Goal: Task Accomplishment & Management: Complete application form

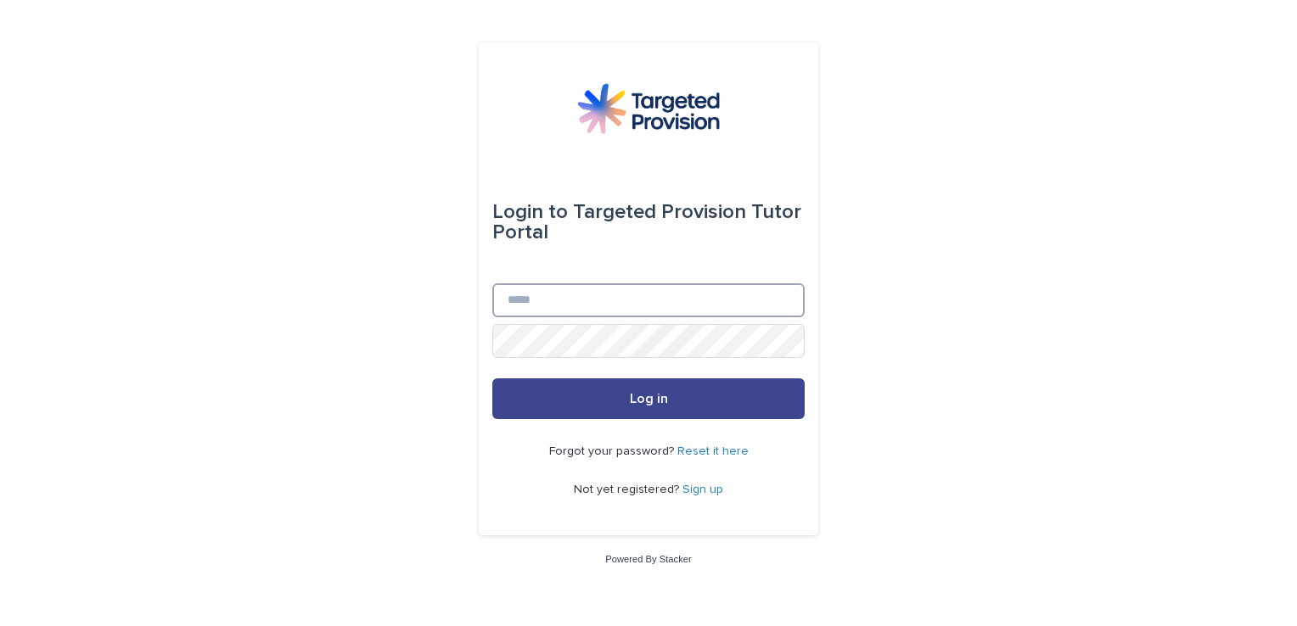
type input "**********"
click at [652, 400] on span "Log in" at bounding box center [649, 399] width 38 height 14
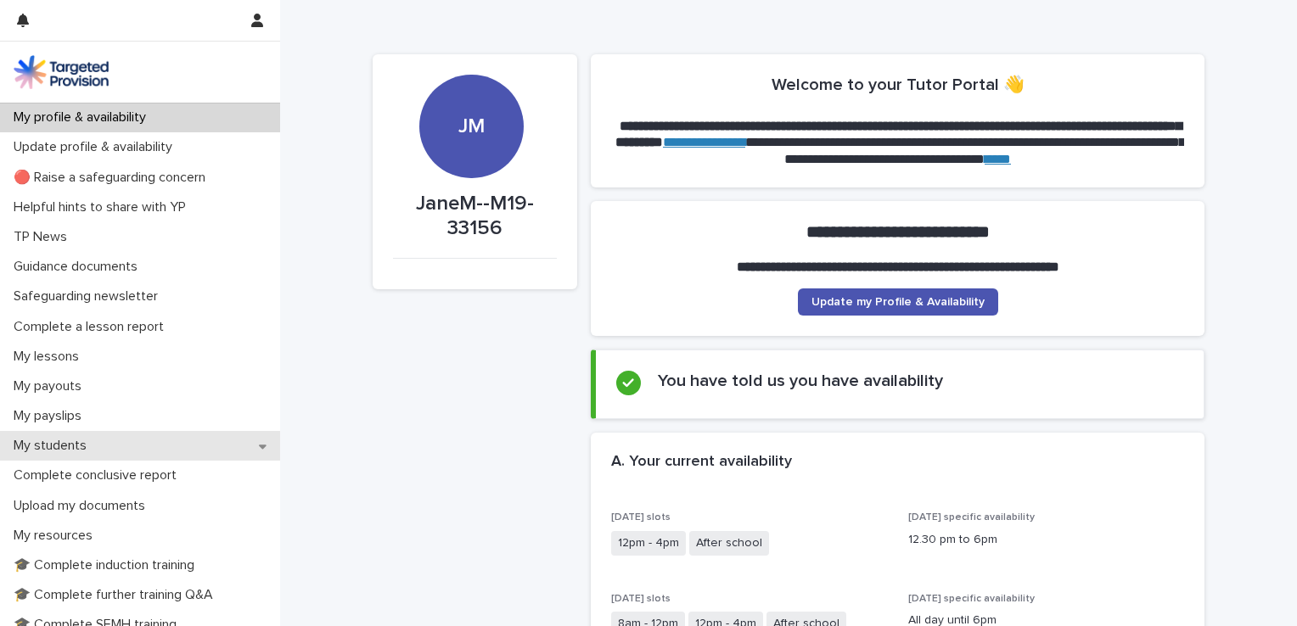
click at [259, 446] on icon at bounding box center [263, 447] width 8 height 4
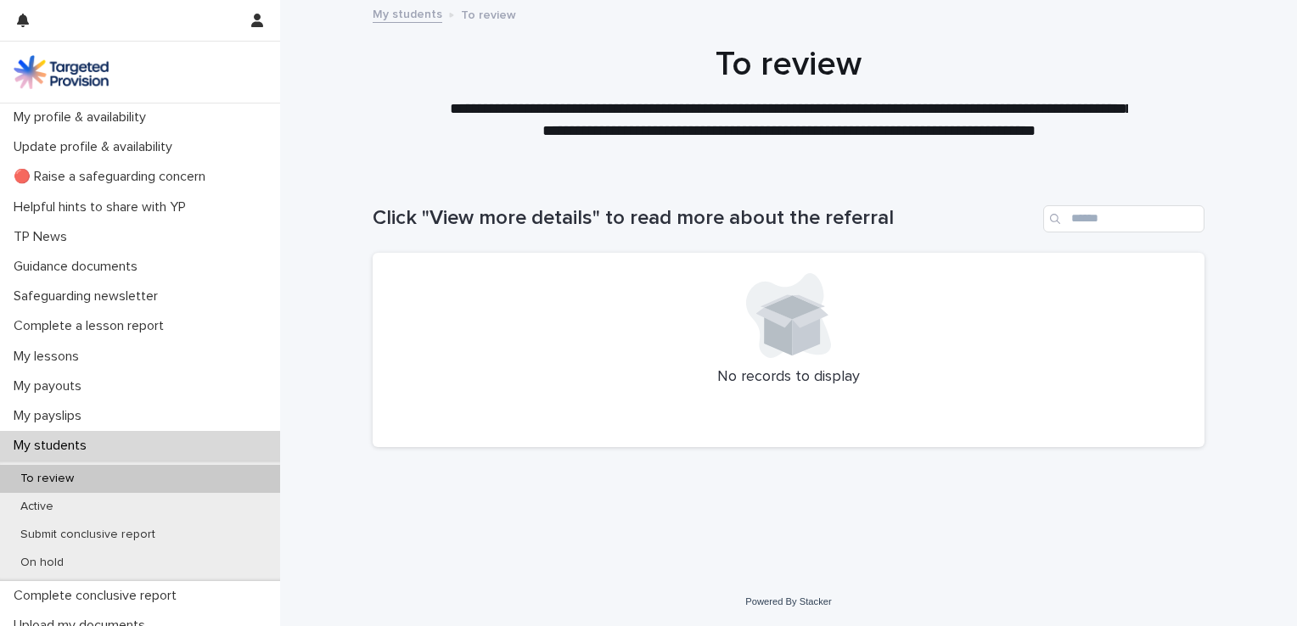
click at [67, 446] on p "My students" at bounding box center [53, 446] width 93 height 16
click at [65, 323] on p "Complete a lesson report" at bounding box center [92, 326] width 171 height 16
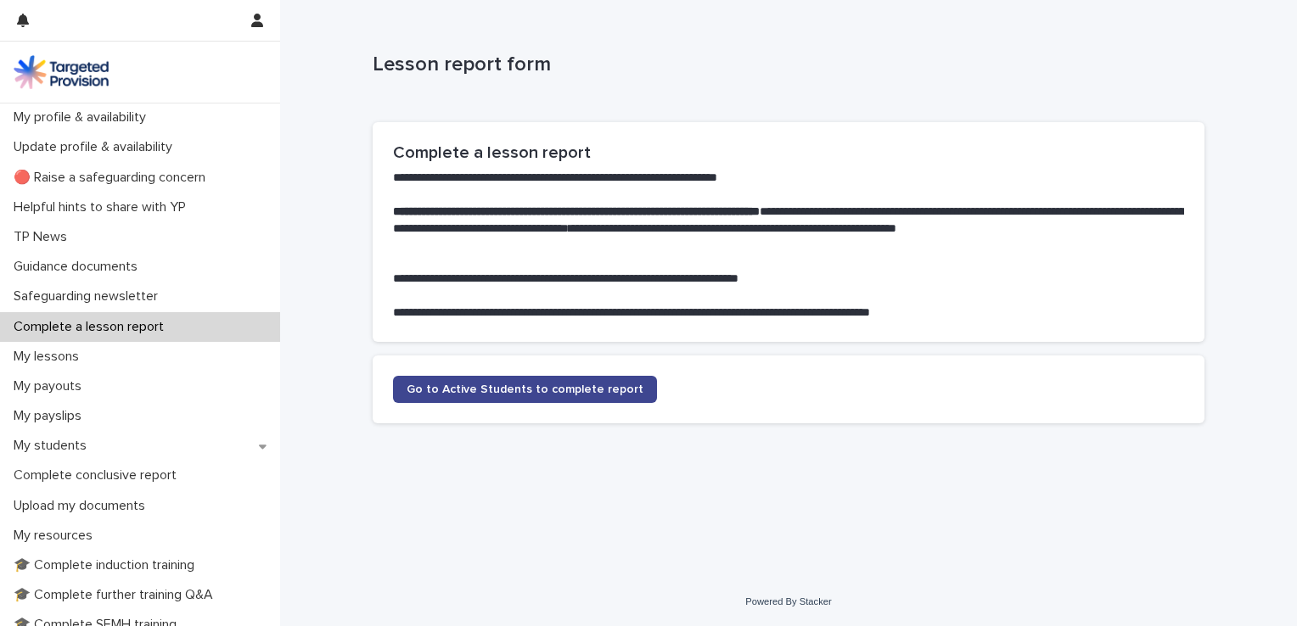
click at [535, 390] on span "Go to Active Students to complete report" at bounding box center [524, 390] width 237 height 12
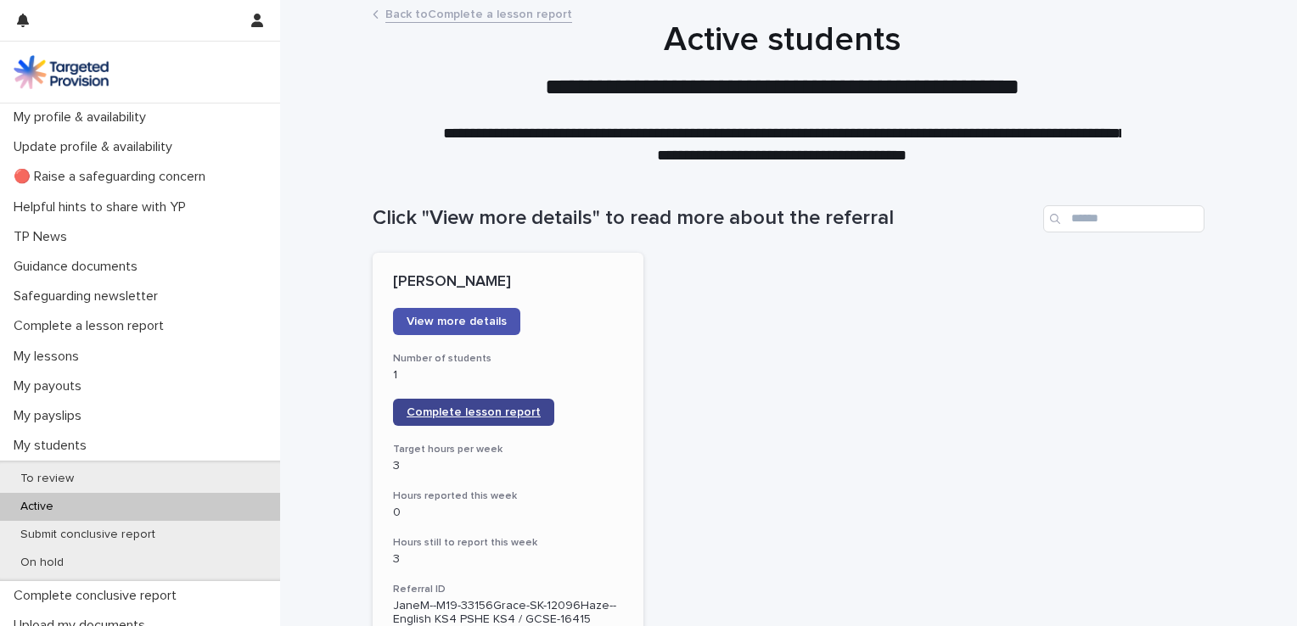
click at [445, 411] on span "Complete lesson report" at bounding box center [473, 412] width 134 height 12
